Goal: Communication & Community: Connect with others

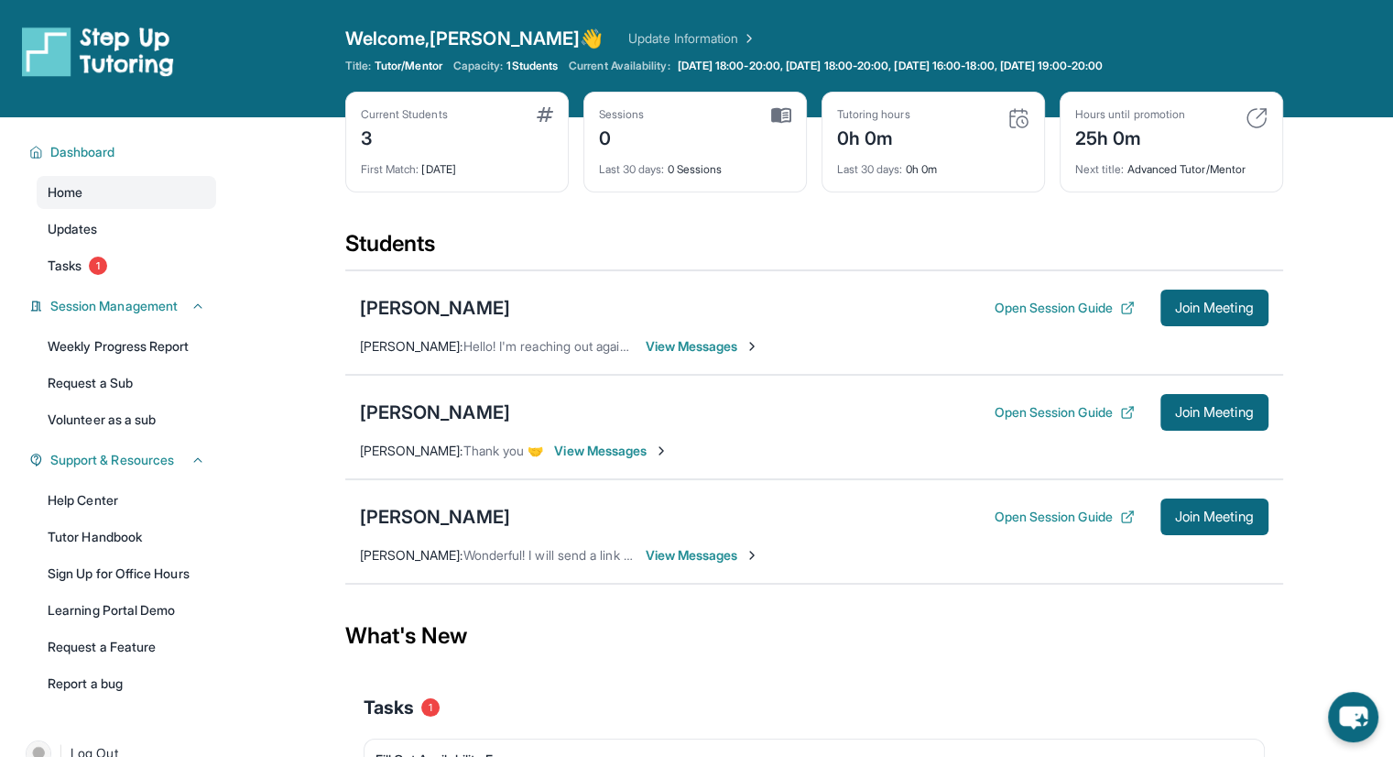
click at [676, 552] on span "View Messages" at bounding box center [703, 555] width 114 height 18
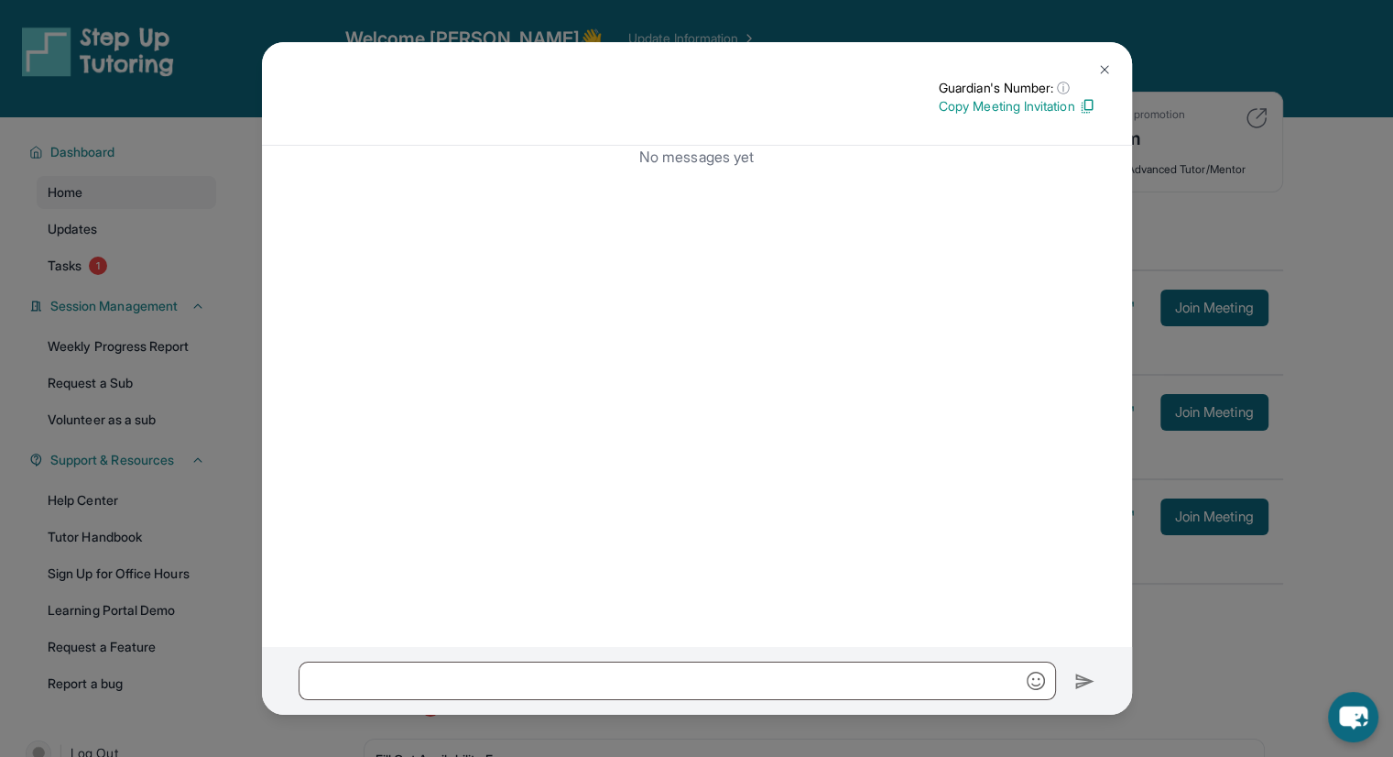
click at [1097, 69] on img at bounding box center [1104, 69] width 15 height 15
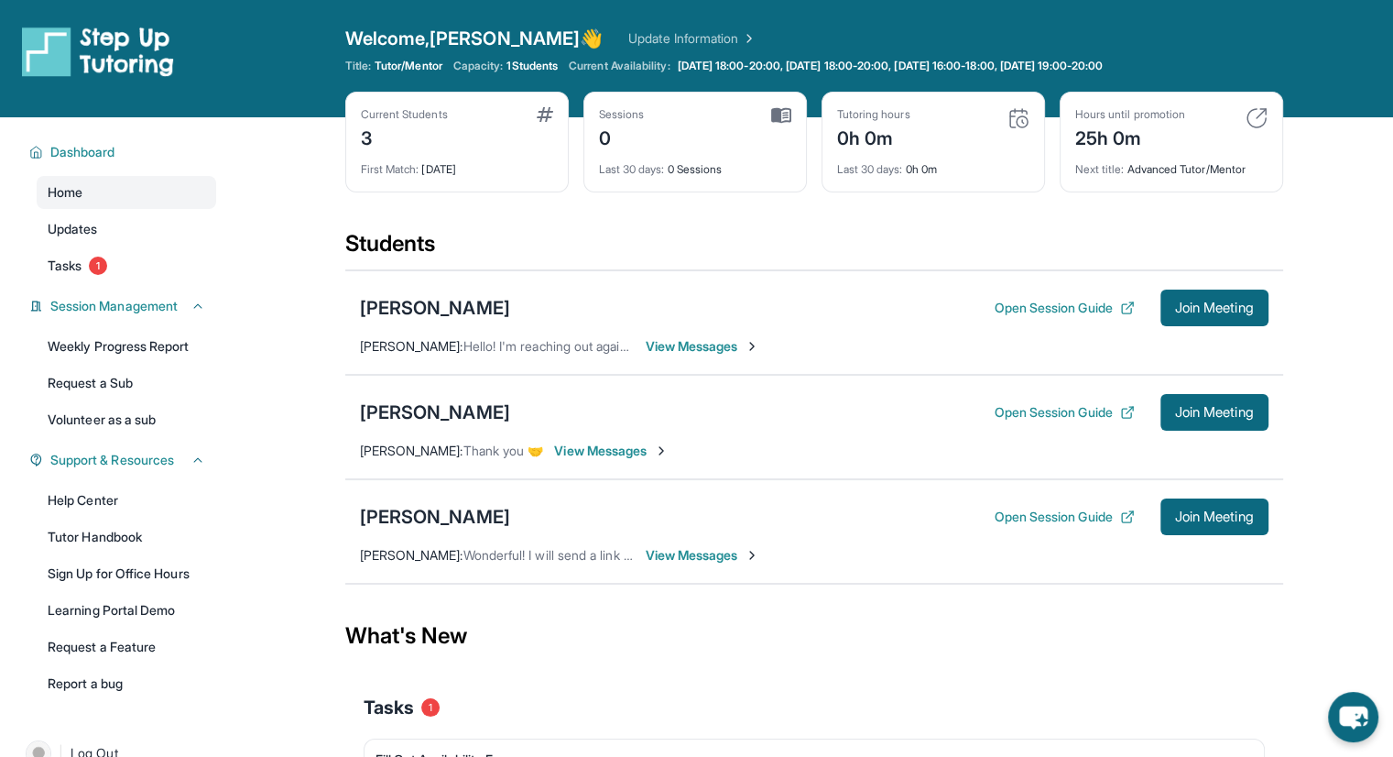
click at [648, 456] on span "View Messages" at bounding box center [611, 450] width 114 height 18
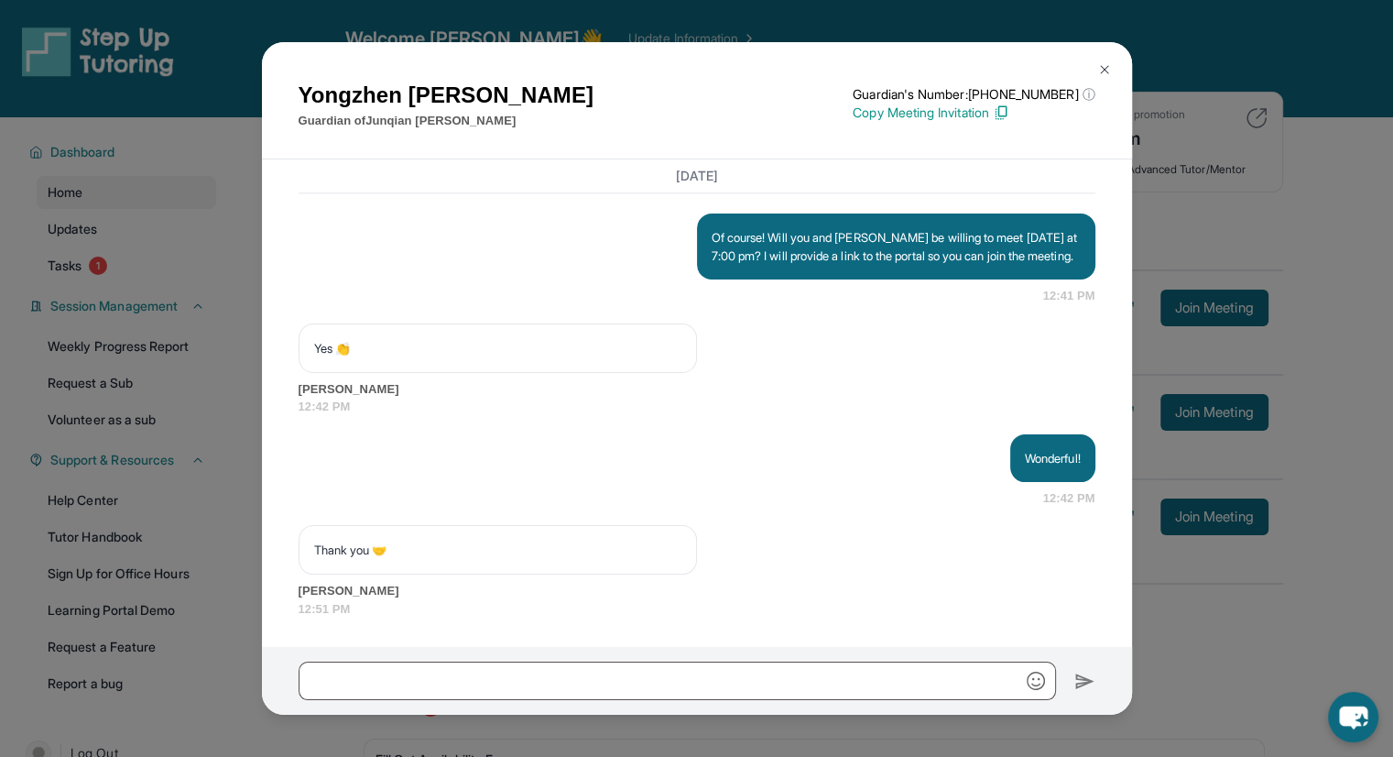
scroll to position [2293, 0]
click at [1107, 59] on button at bounding box center [1104, 69] width 37 height 37
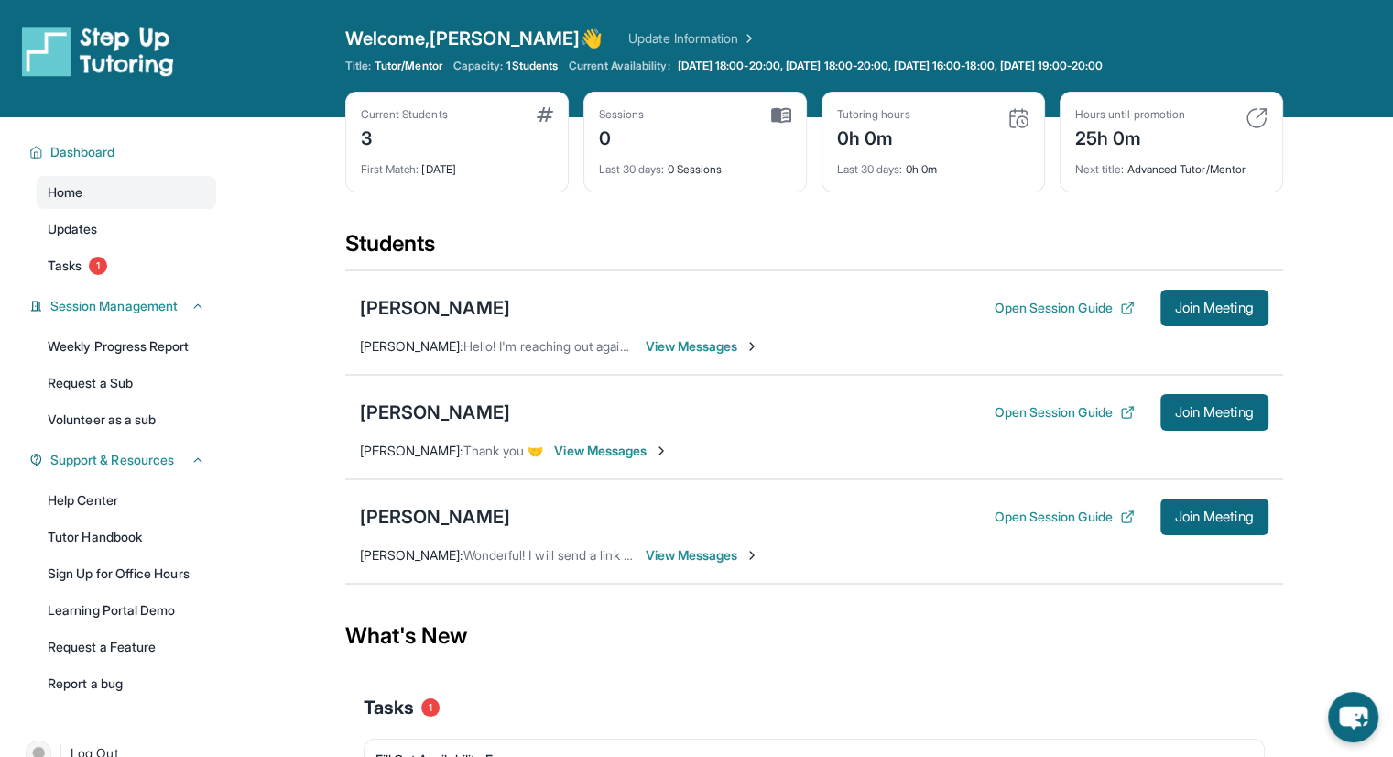
click at [693, 547] on span "View Messages" at bounding box center [703, 555] width 114 height 18
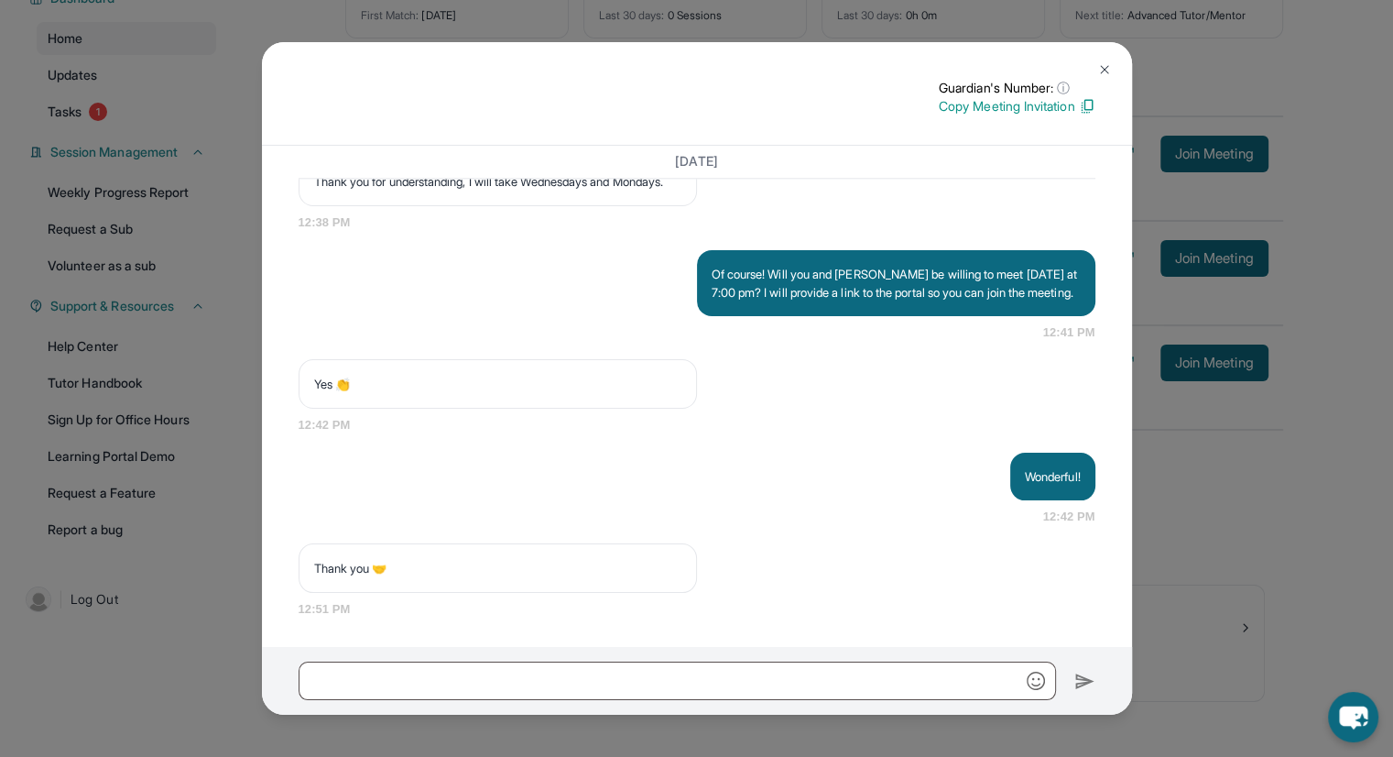
scroll to position [158, 0]
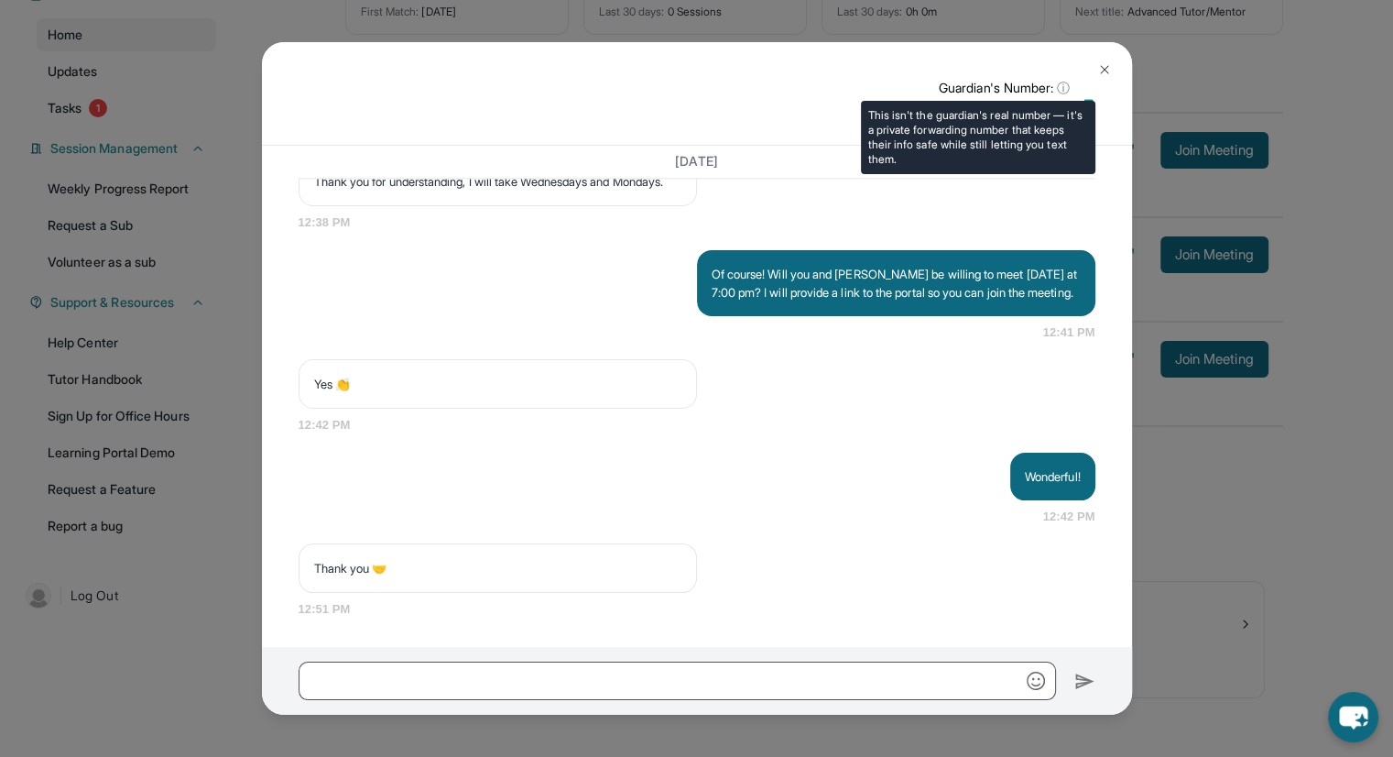
click at [1059, 85] on span "ⓘ" at bounding box center [1063, 88] width 13 height 18
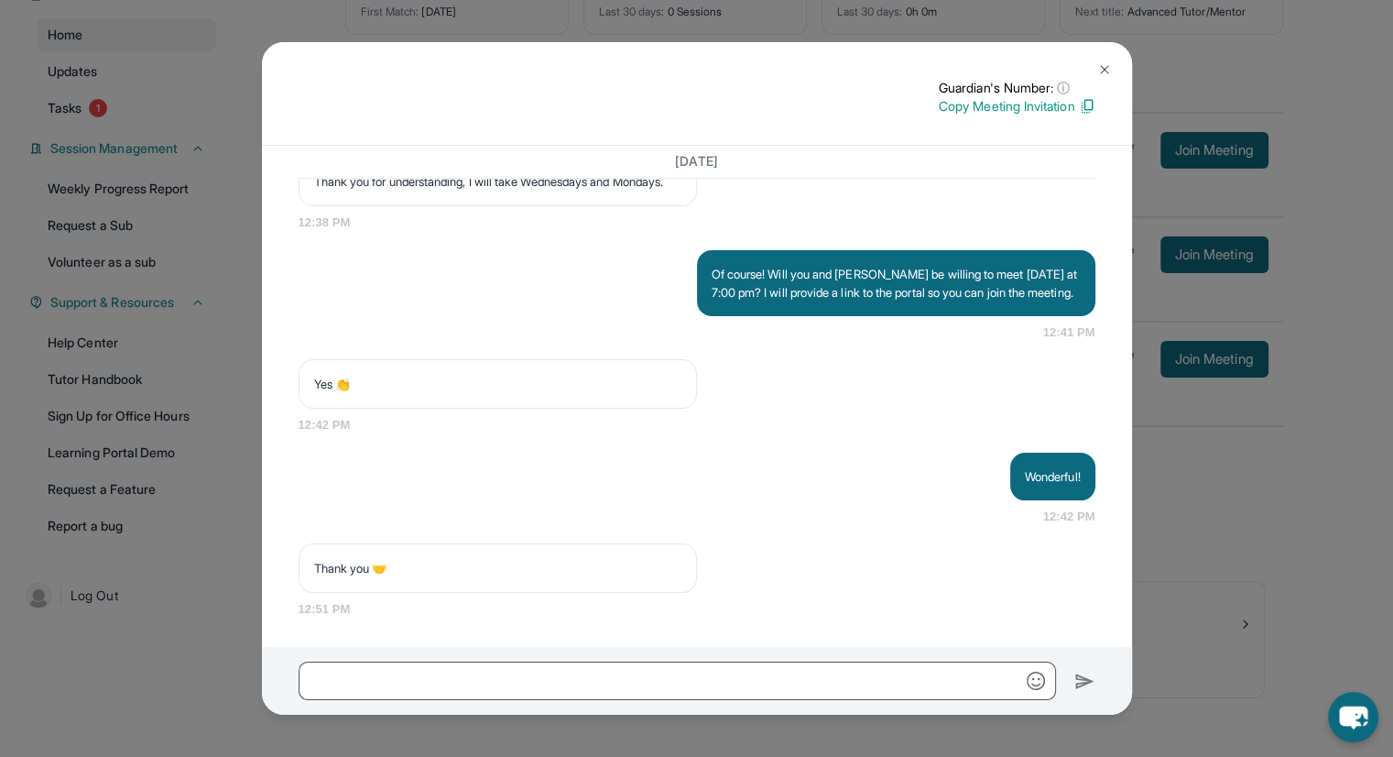
click at [1111, 69] on button at bounding box center [1104, 69] width 37 height 37
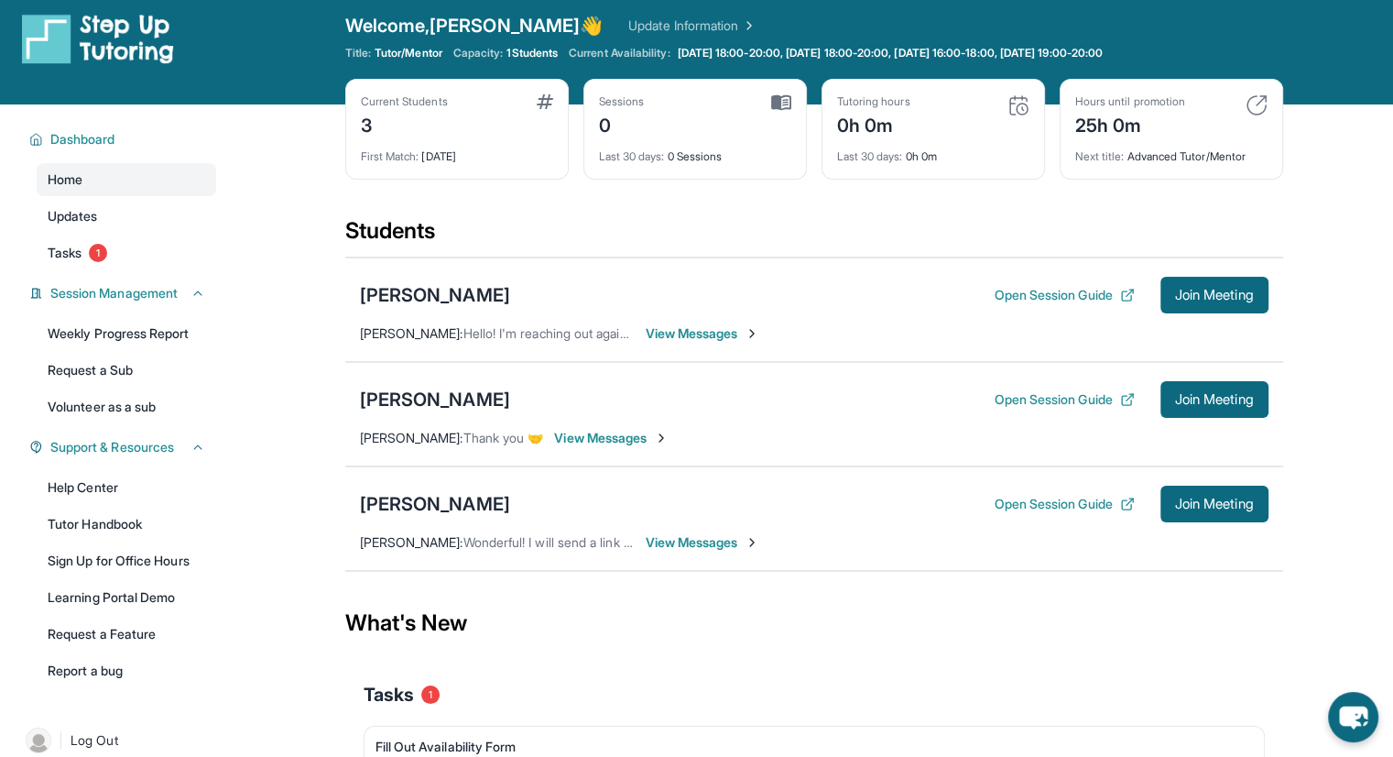
scroll to position [0, 0]
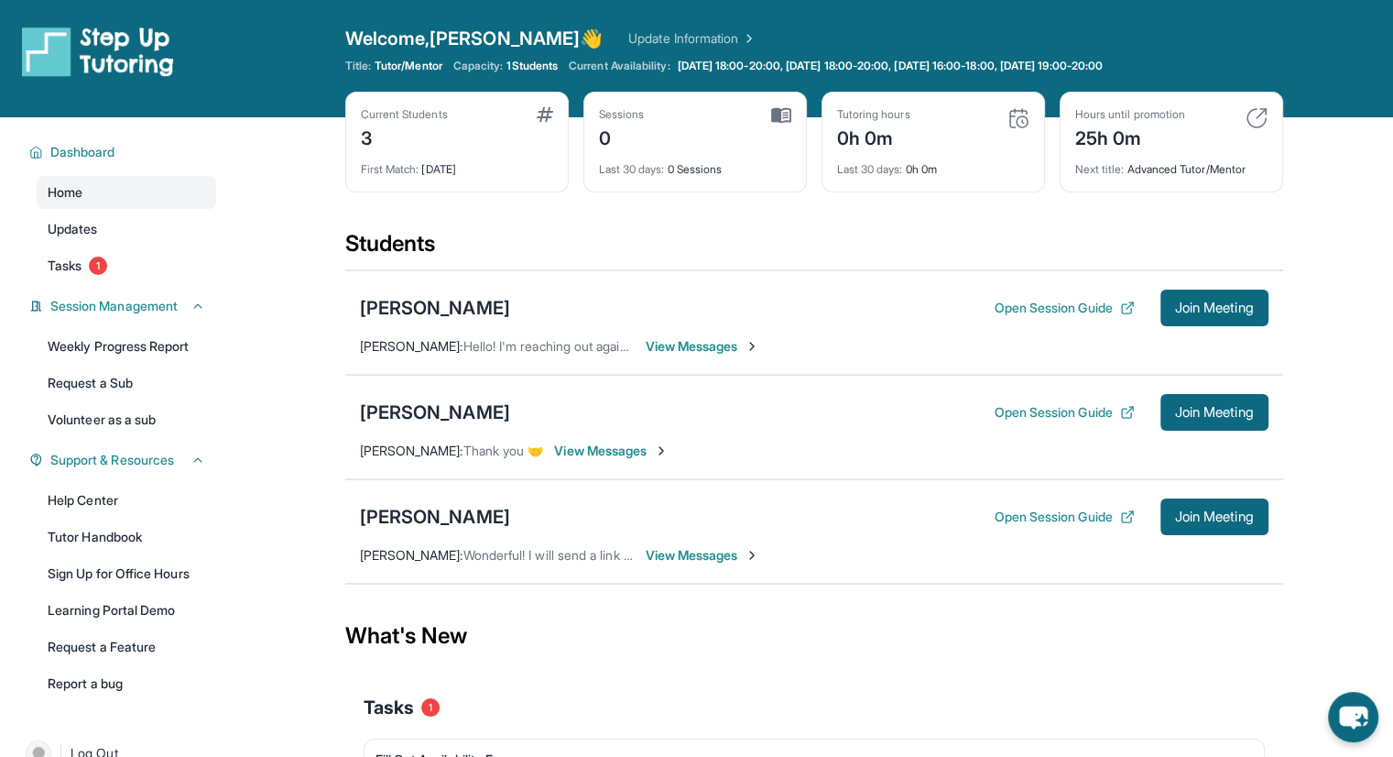
click at [659, 343] on span "View Messages" at bounding box center [703, 346] width 114 height 18
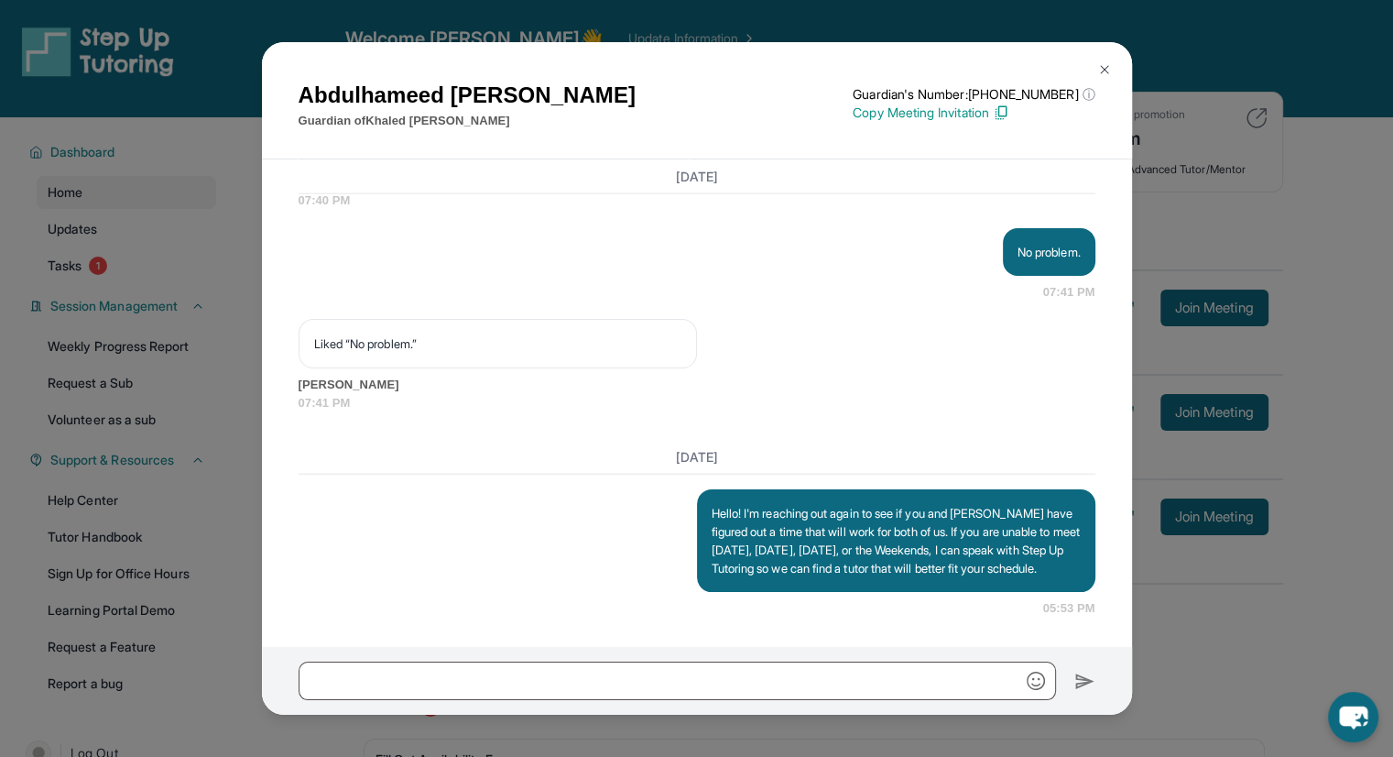
scroll to position [4588, 0]
click at [1107, 79] on button at bounding box center [1104, 69] width 37 height 37
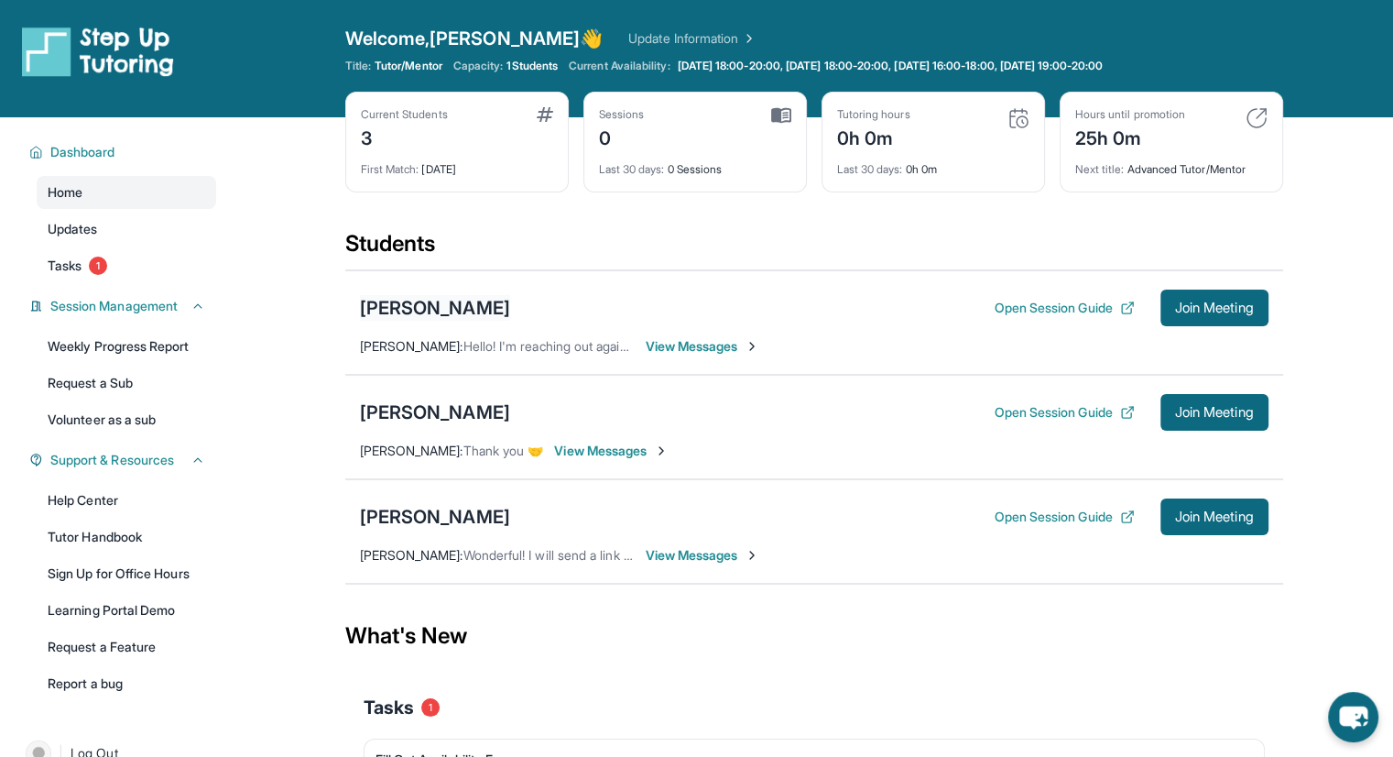
click at [409, 306] on div "[PERSON_NAME]" at bounding box center [435, 308] width 150 height 26
